Goal: Find specific page/section: Find specific page/section

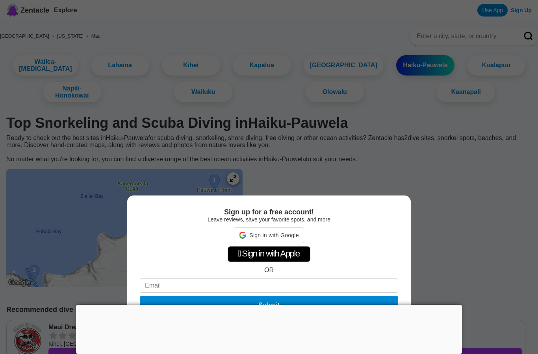
scroll to position [4, 0]
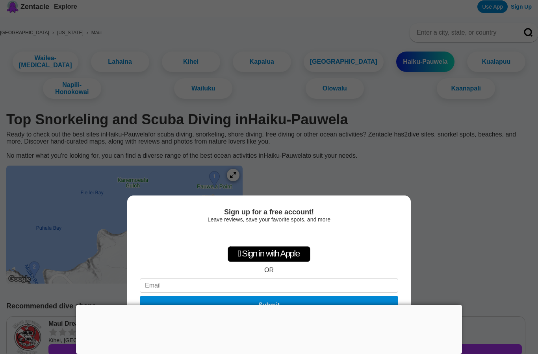
click at [308, 170] on div "Sign up for a free account! Leave reviews, save your favorite spots, and more …" at bounding box center [269, 177] width 538 height 354
click at [290, 259] on div " Sign in with Apple" at bounding box center [268, 254] width 83 height 16
click at [290, 256] on div " Sign in with Apple" at bounding box center [268, 254] width 83 height 16
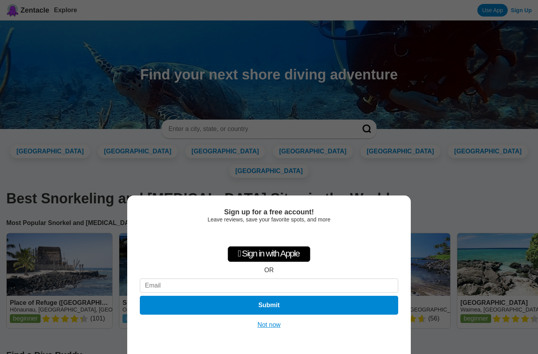
click at [274, 330] on div "Sign up for a free account! Leave reviews, save your favorite spots, and more …" at bounding box center [268, 275] width 283 height 159
click at [268, 327] on button "Not now" at bounding box center [269, 325] width 28 height 8
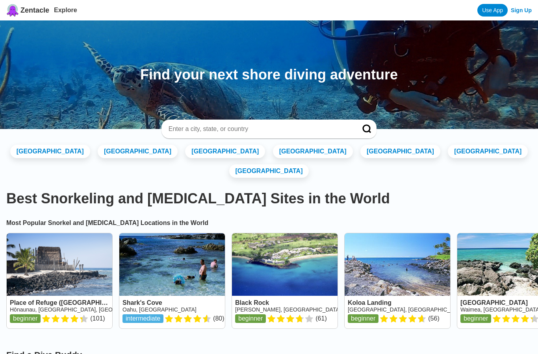
click at [203, 128] on input at bounding box center [259, 129] width 183 height 8
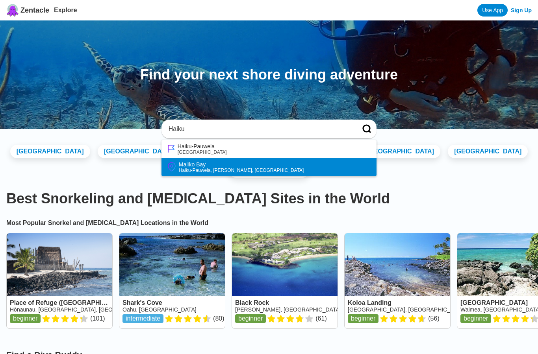
type input "Haiku"
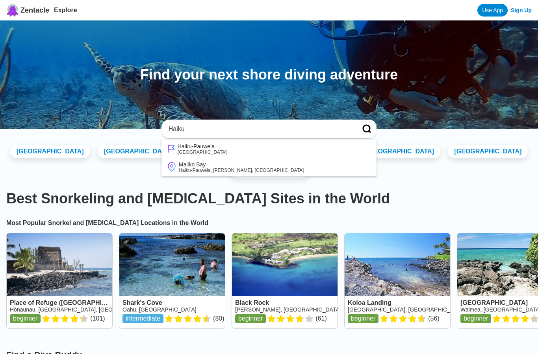
click at [254, 169] on li "Maliko Bay Haiku-Pauwela, Maui, HI" at bounding box center [268, 167] width 215 height 18
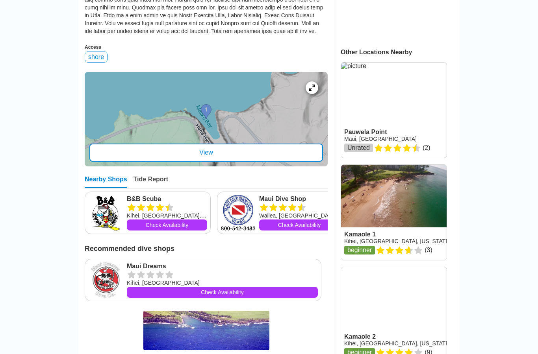
scroll to position [290, 0]
